Goal: Task Accomplishment & Management: Manage account settings

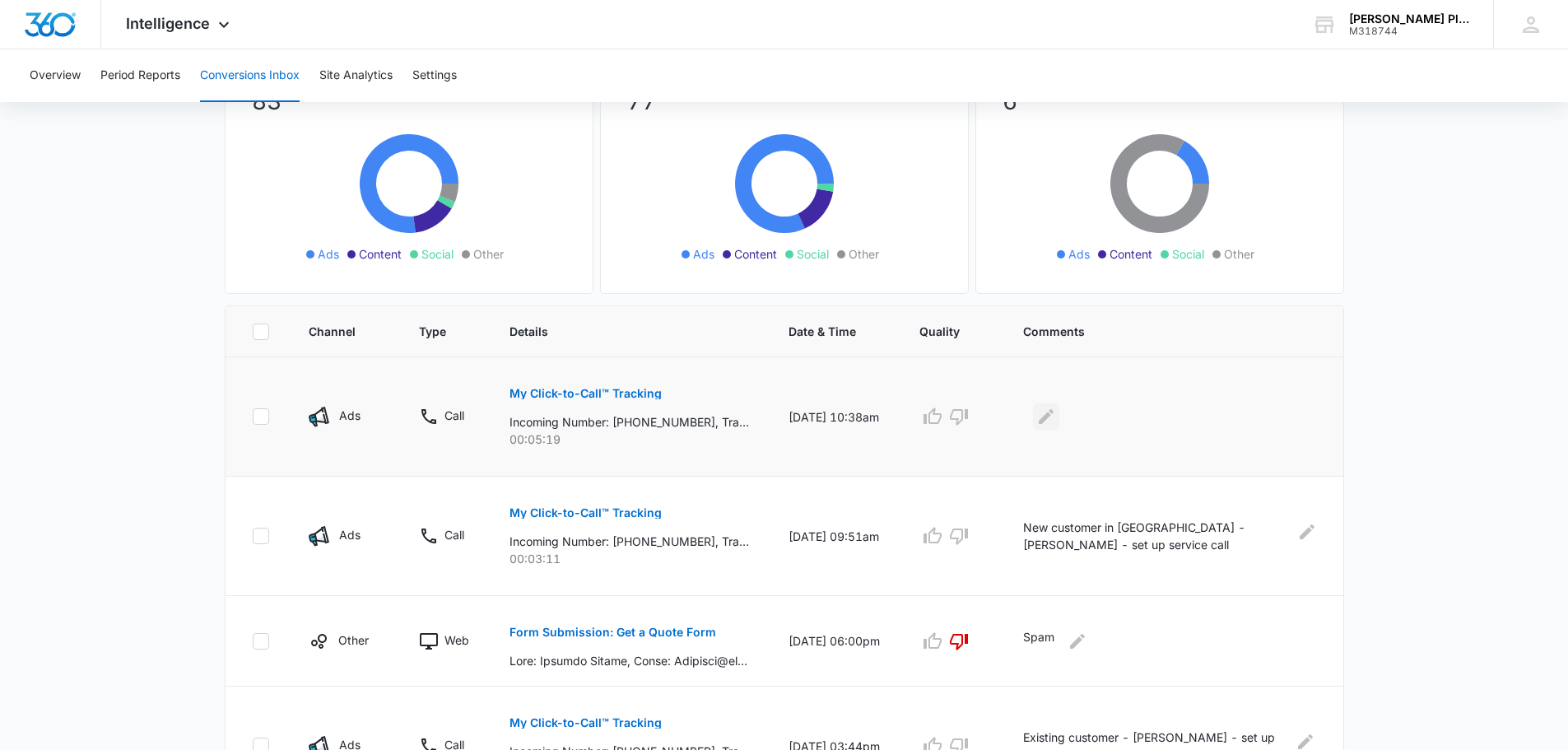
scroll to position [164, 0]
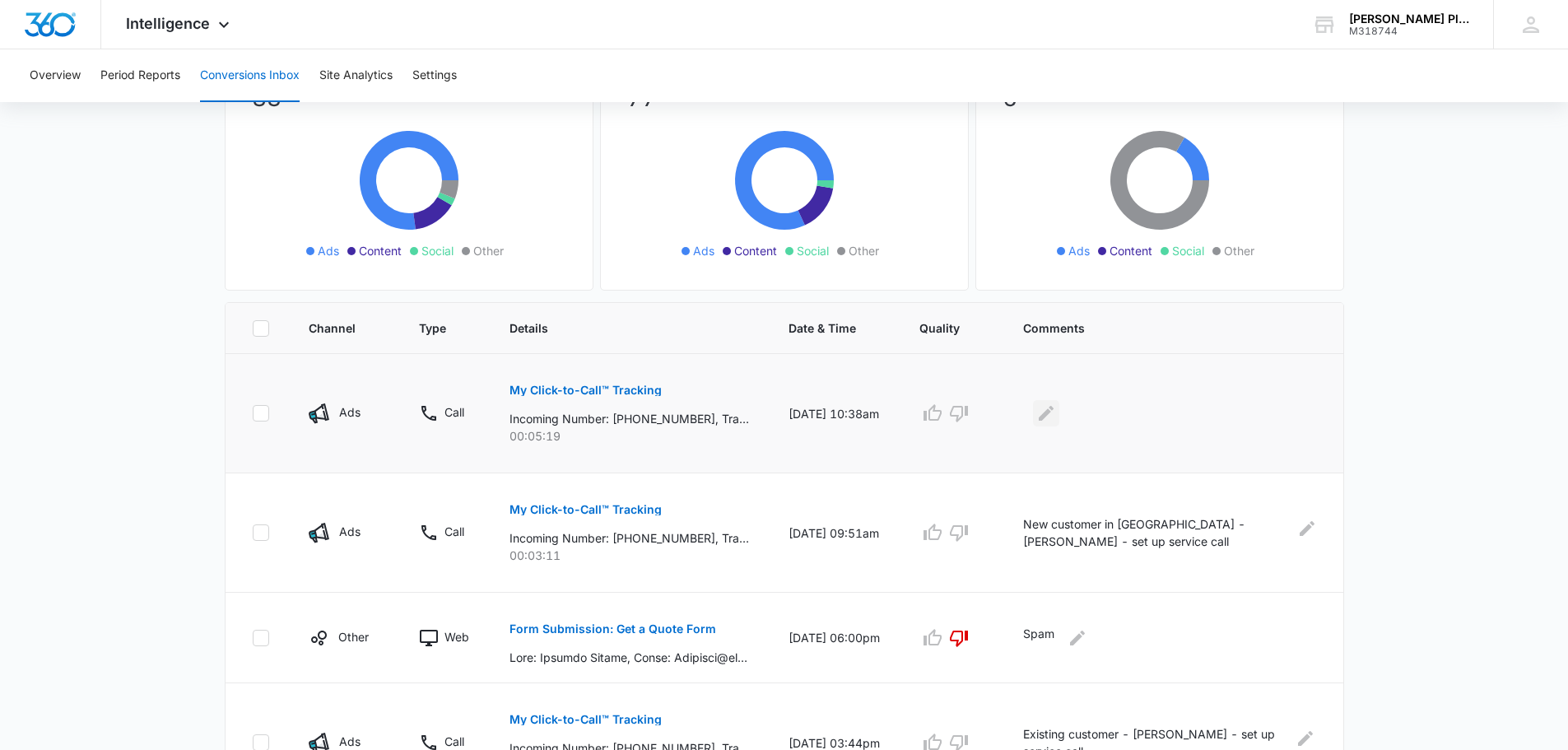
click at [1053, 413] on icon "Edit Comments" at bounding box center [1046, 413] width 14 height 14
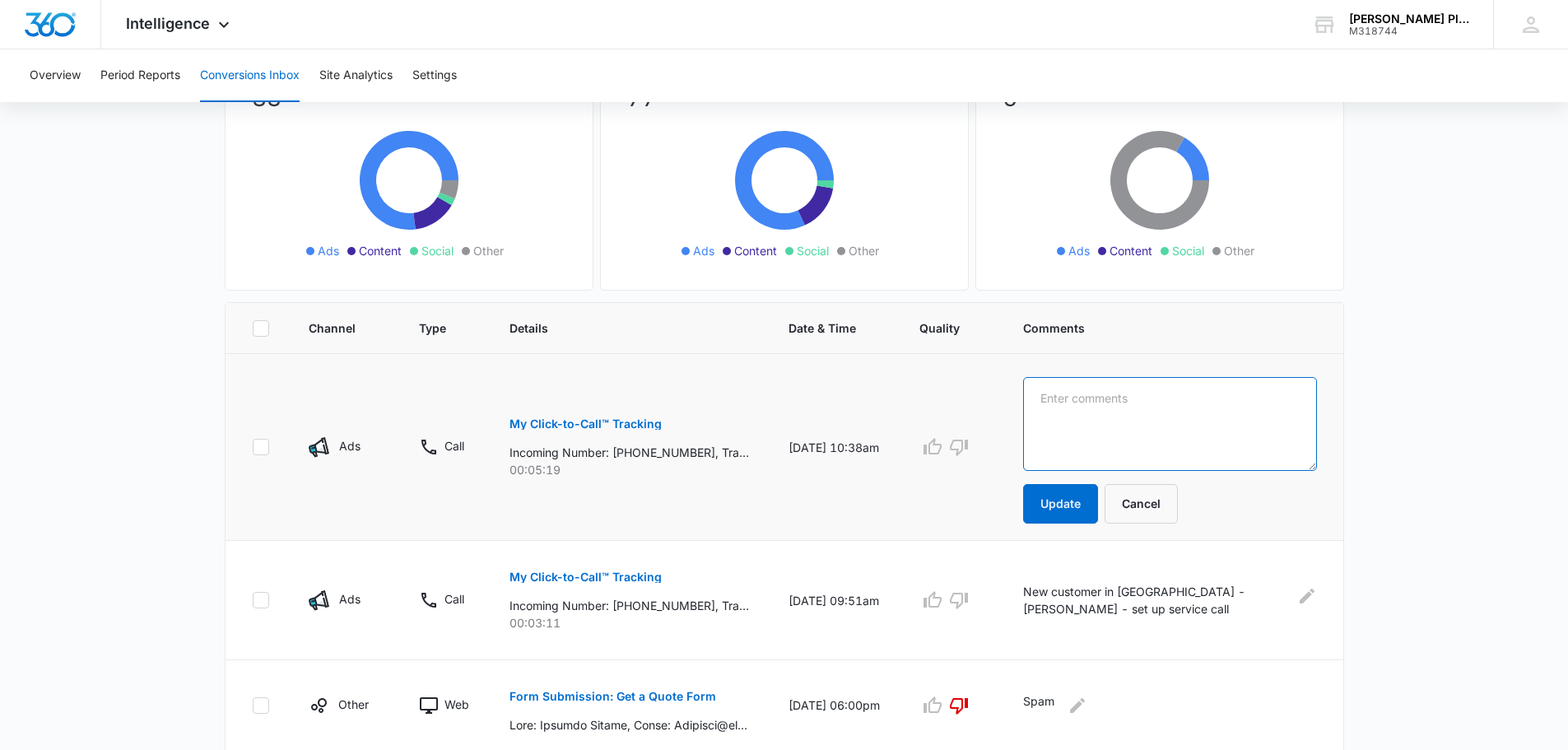
click at [1050, 395] on textarea at bounding box center [1169, 424] width 293 height 94
type textarea "New customer - [PERSON_NAME] in [GEOGRAPHIC_DATA]- set up service call"
click at [1072, 505] on button "Update" at bounding box center [1060, 504] width 75 height 40
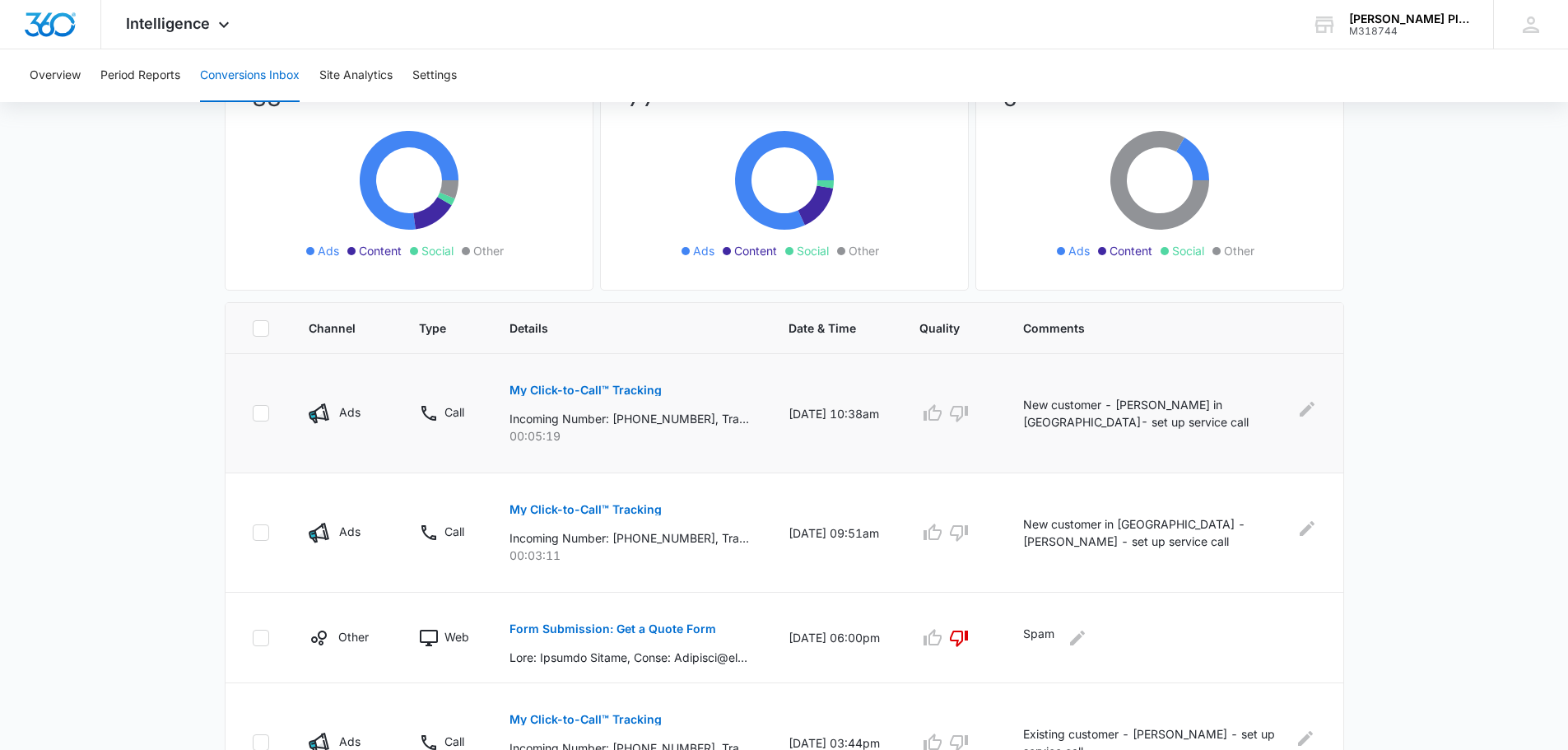
click at [1072, 505] on td "New customer in [GEOGRAPHIC_DATA] - [PERSON_NAME] - set up service call" at bounding box center [1172, 533] width 339 height 119
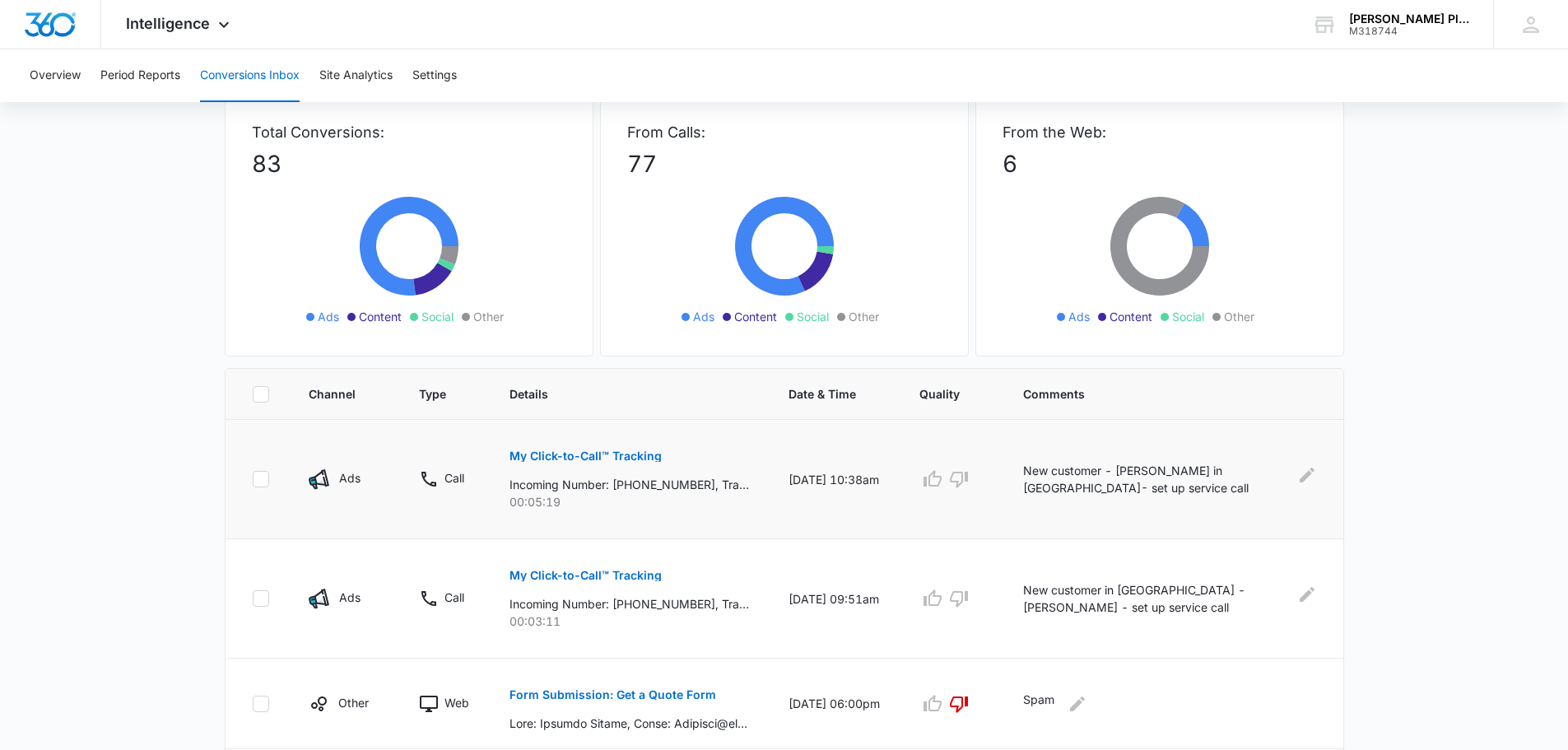
scroll to position [0, 0]
